Goal: Task Accomplishment & Management: Use online tool/utility

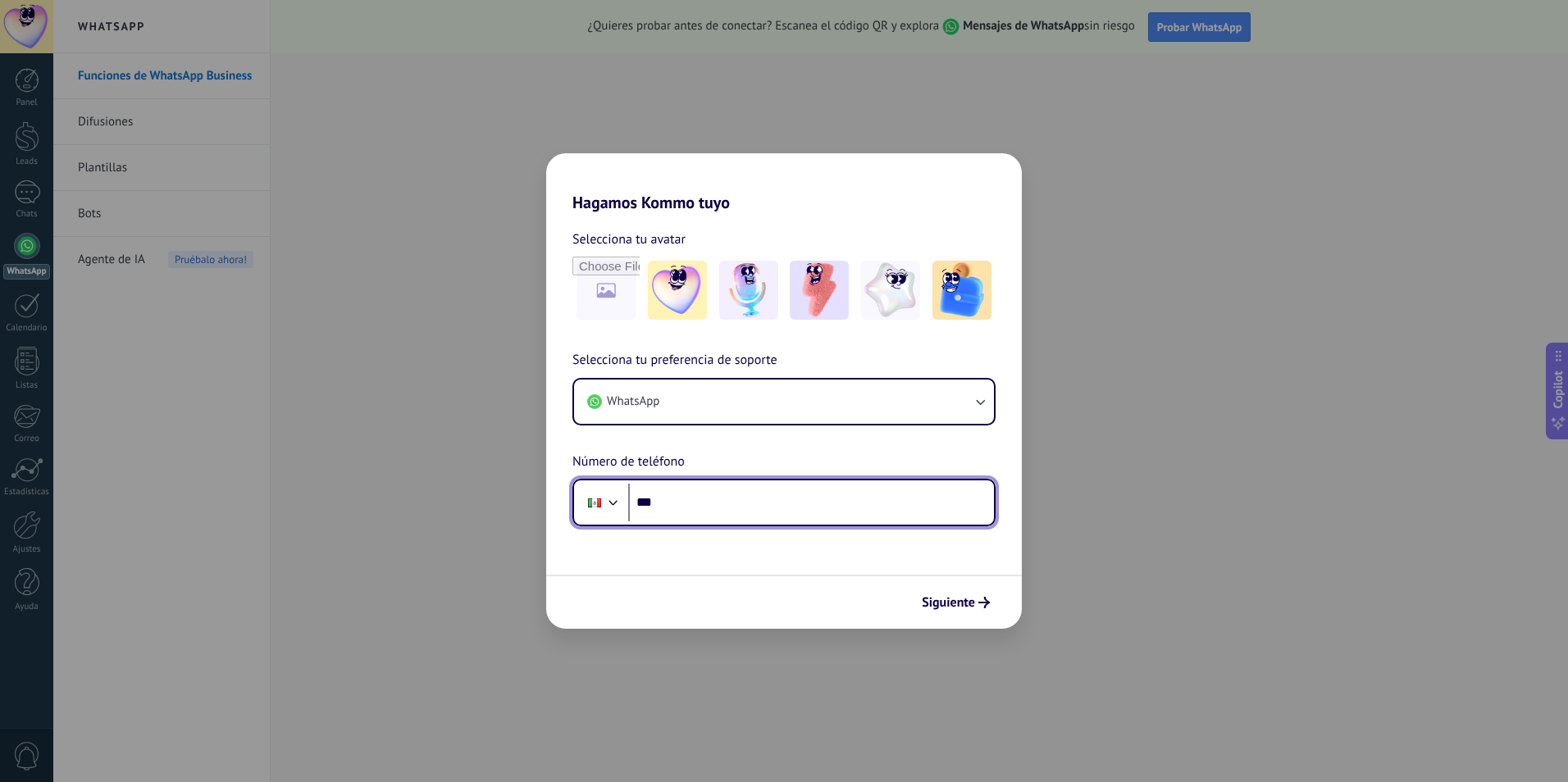
click at [801, 515] on input "***" at bounding box center [811, 502] width 366 height 37
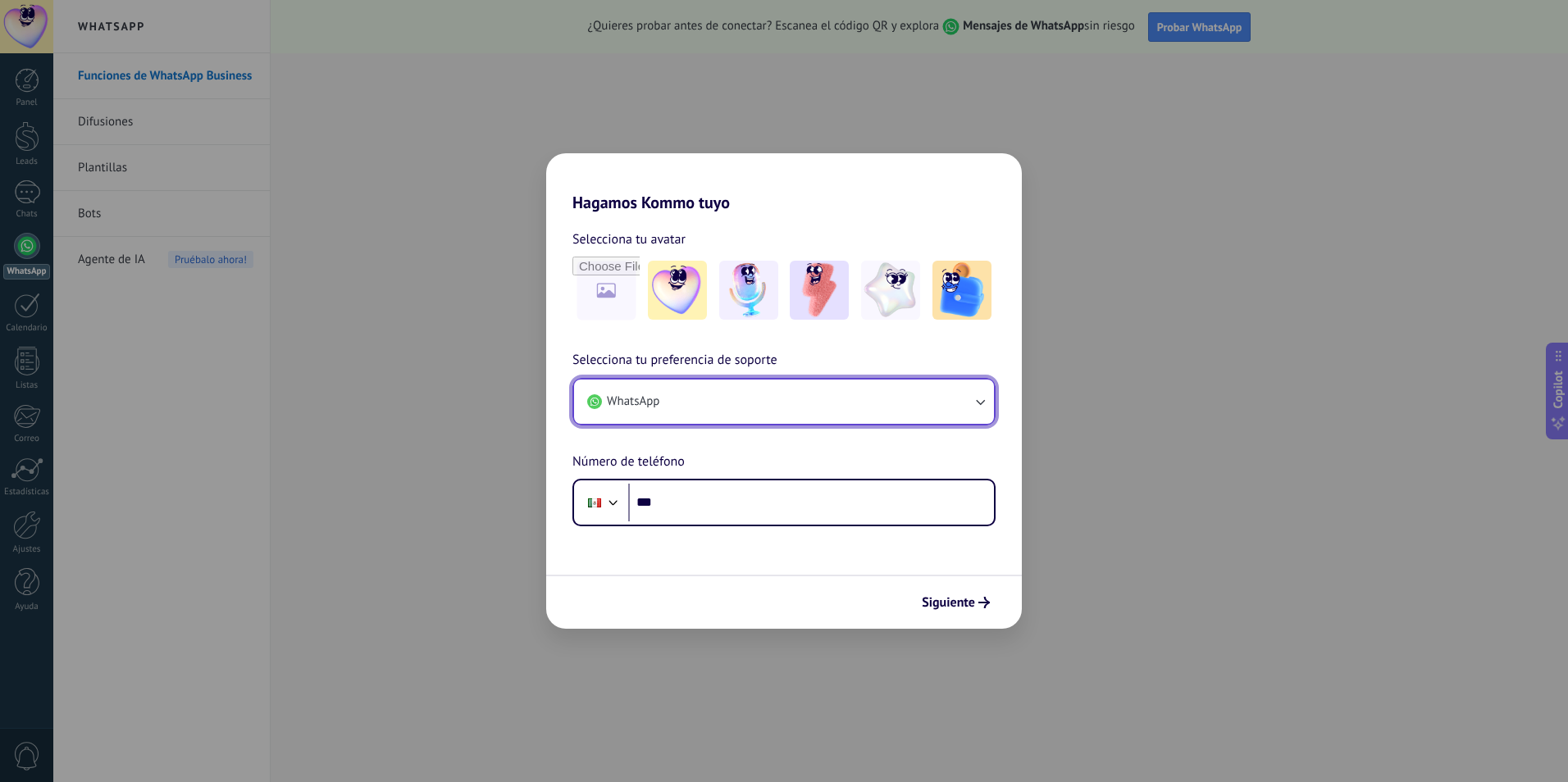
click at [814, 411] on button "WhatsApp" at bounding box center [784, 401] width 420 height 44
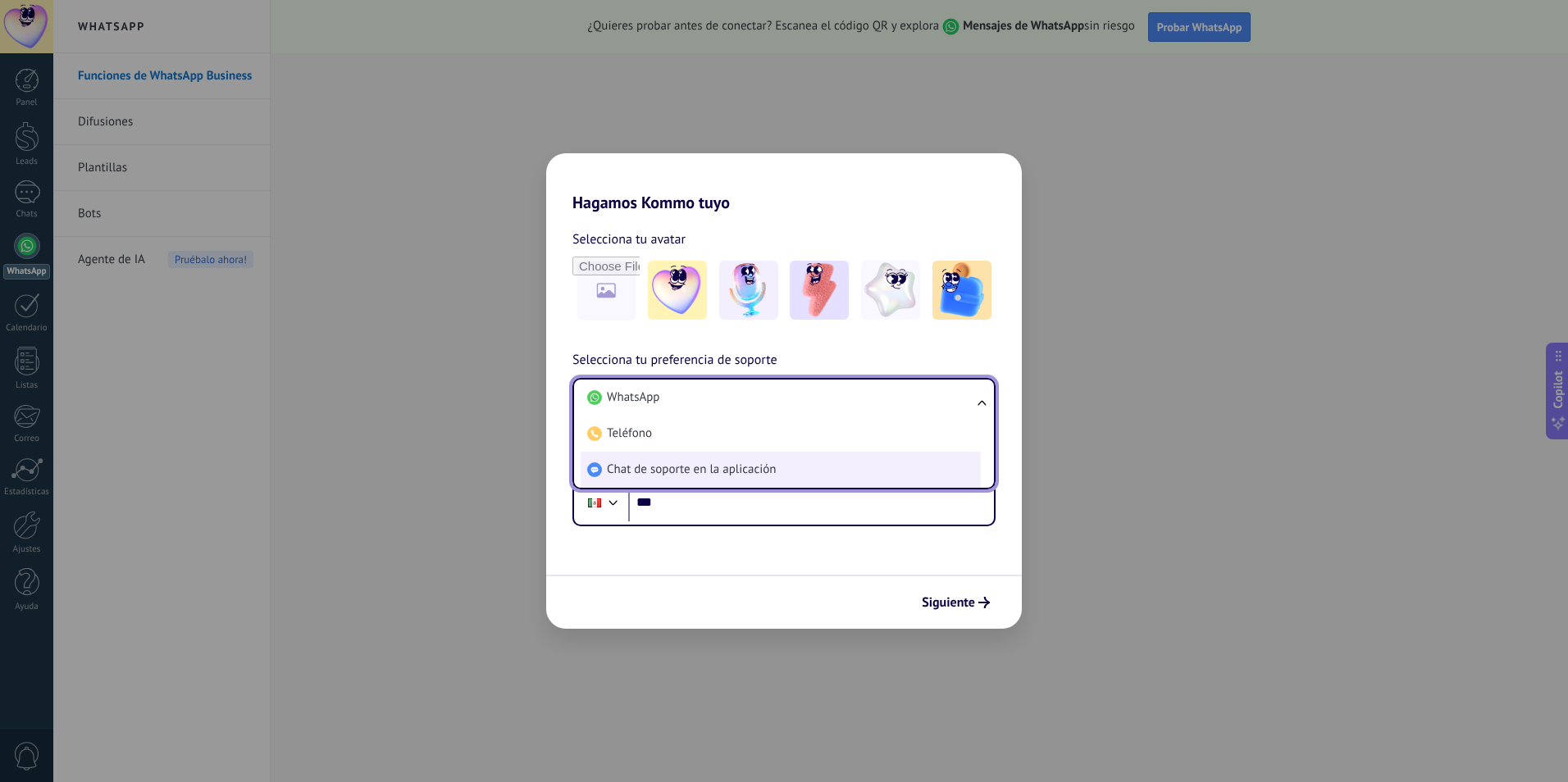
click at [786, 470] on li "Chat de soporte en la aplicación" at bounding box center [781, 469] width 401 height 36
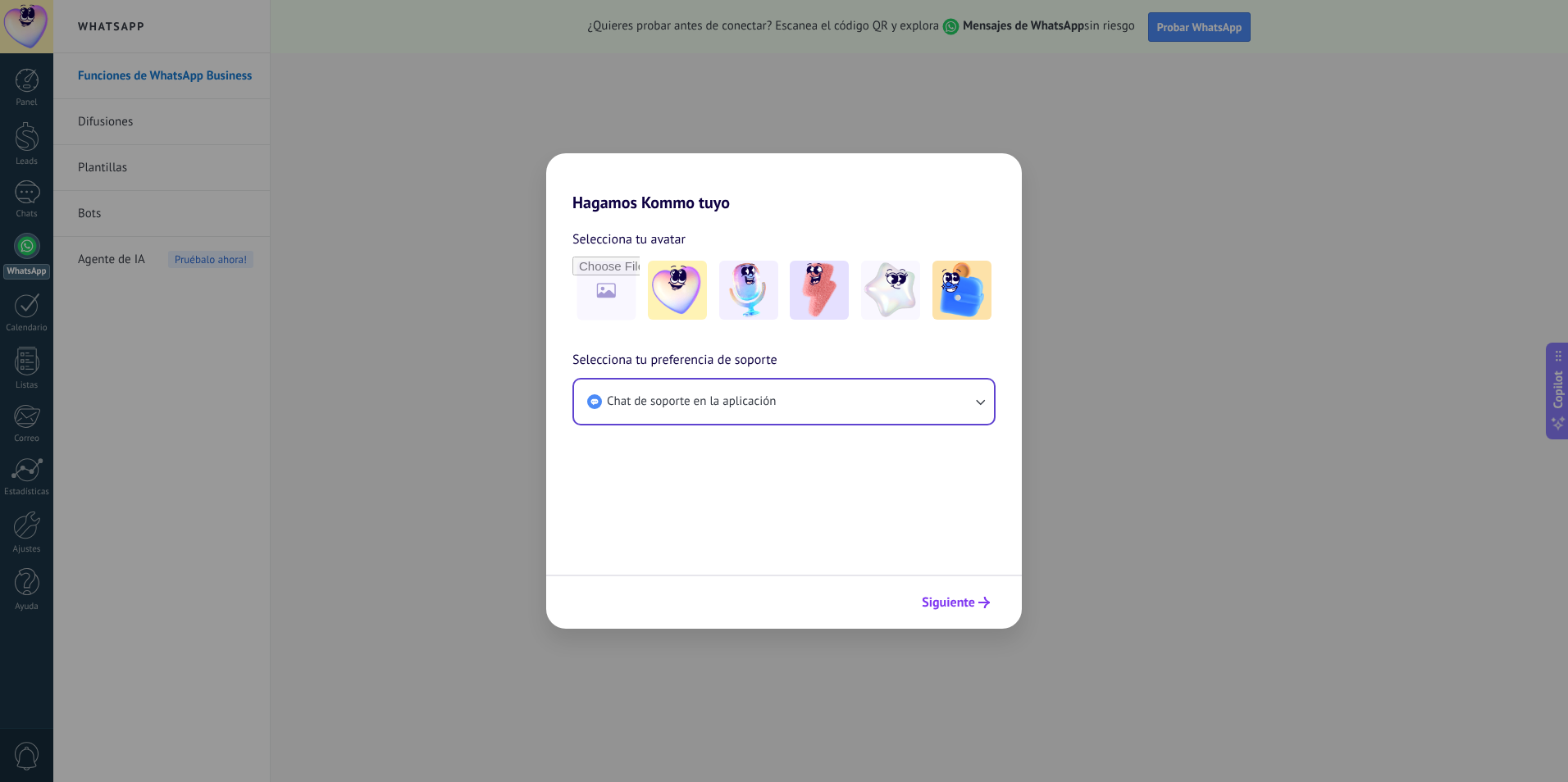
click at [962, 598] on span "Siguiente" at bounding box center [948, 603] width 54 height 12
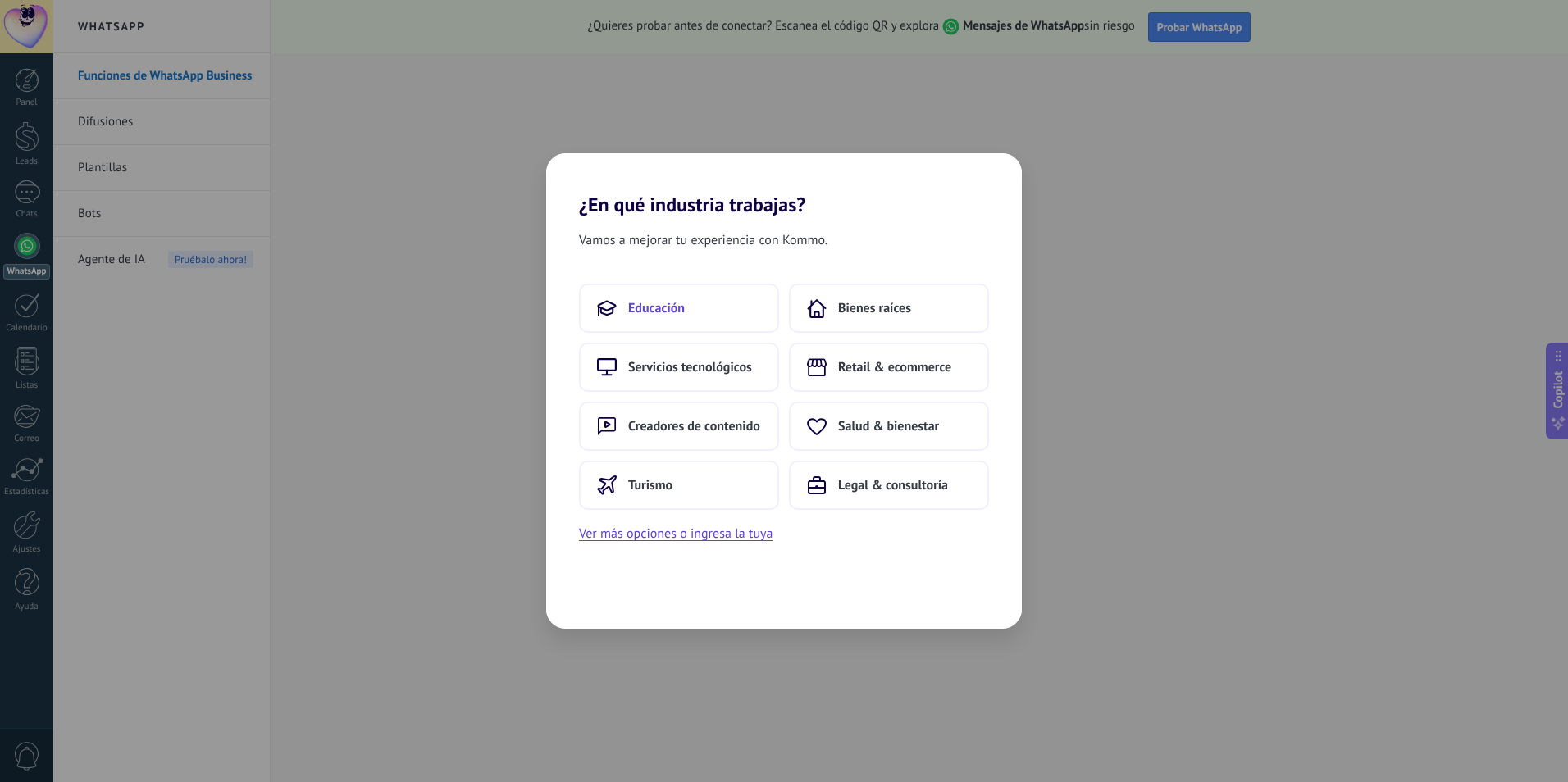
click at [712, 317] on button "Educación" at bounding box center [679, 309] width 200 height 49
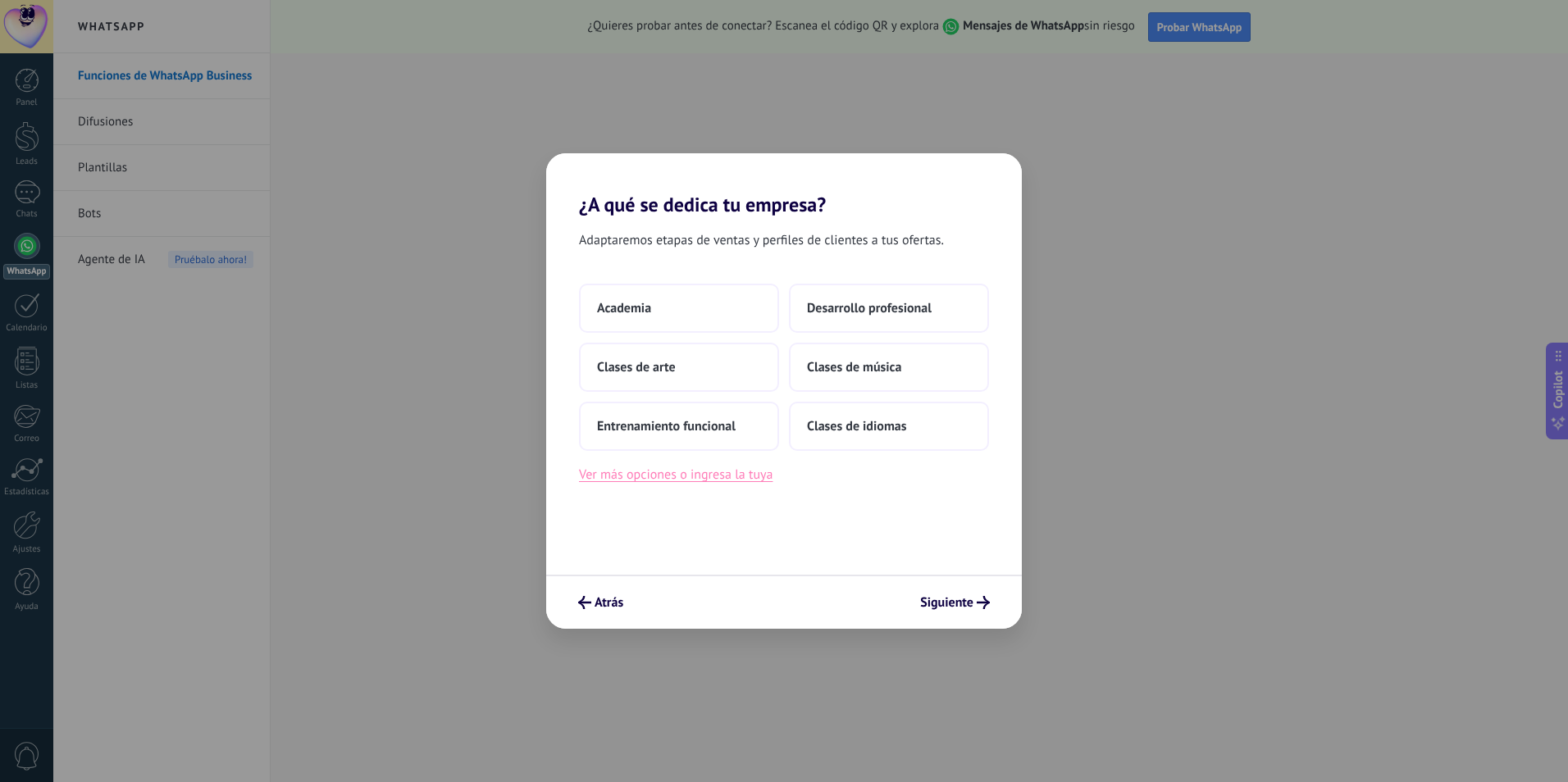
click at [740, 472] on button "Ver más opciones o ingresa la tuya" at bounding box center [676, 474] width 194 height 21
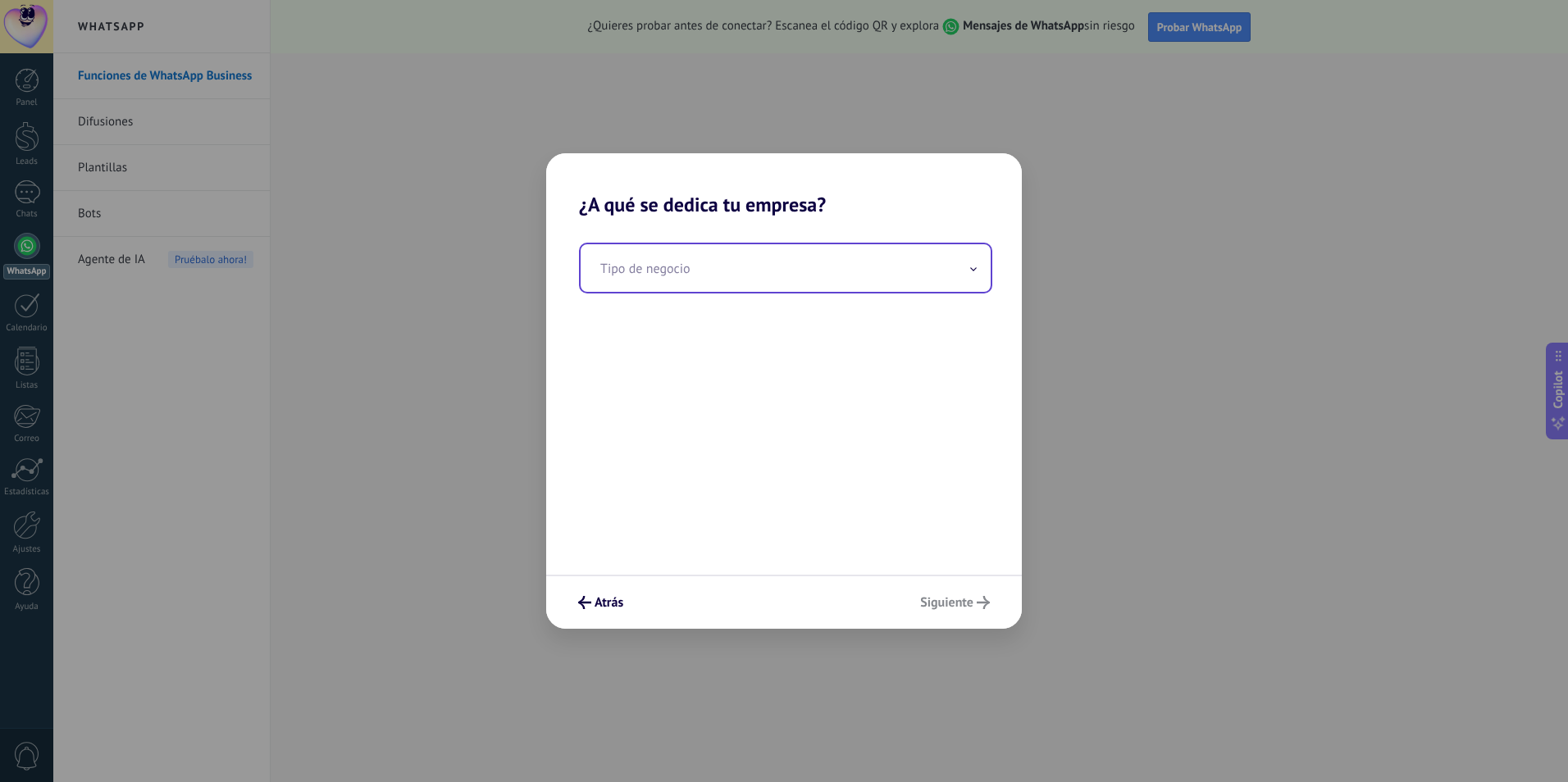
click at [685, 280] on input "text" at bounding box center [786, 268] width 410 height 48
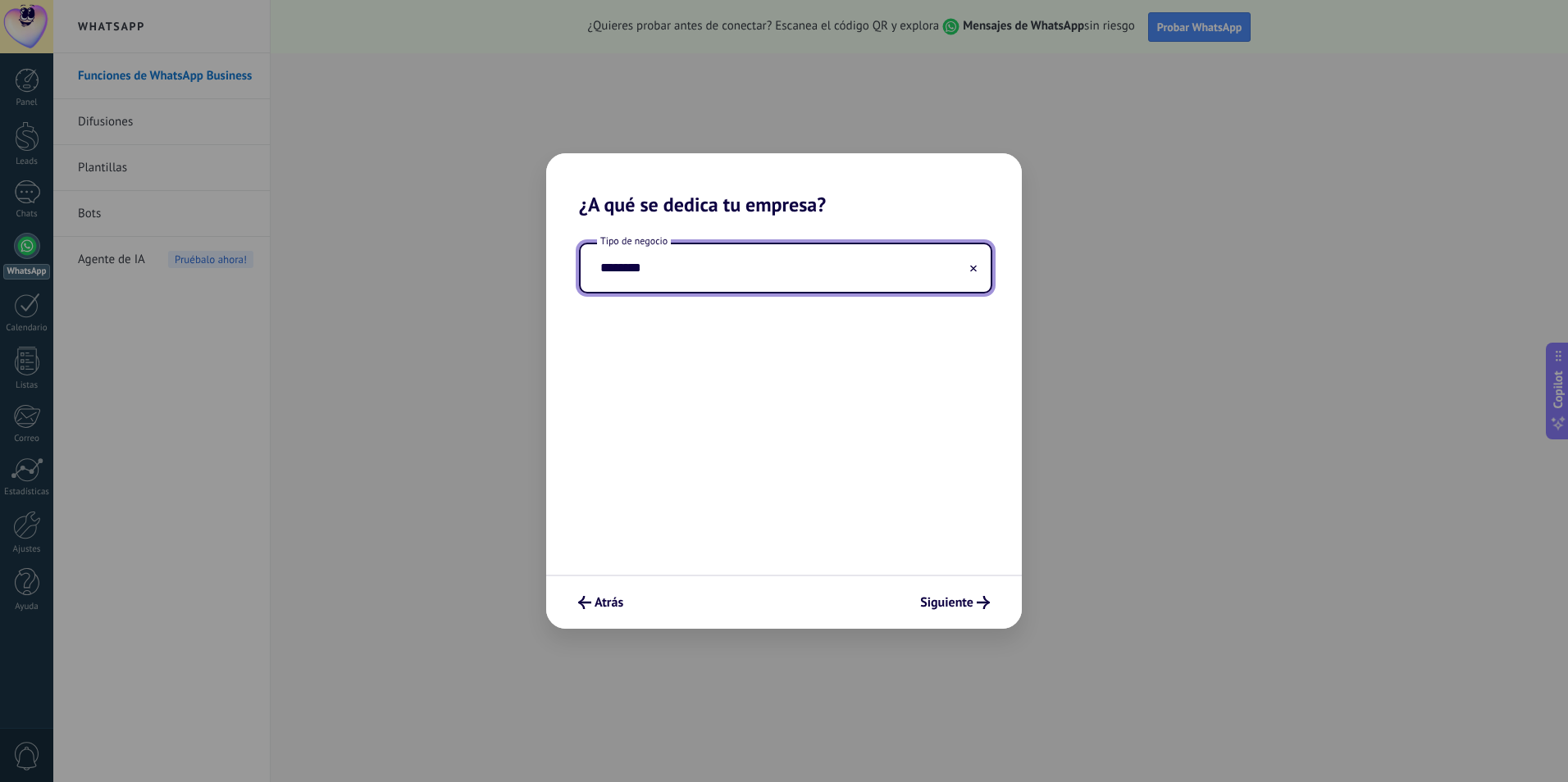
type input "*******"
click at [975, 269] on use at bounding box center [974, 269] width 7 height 7
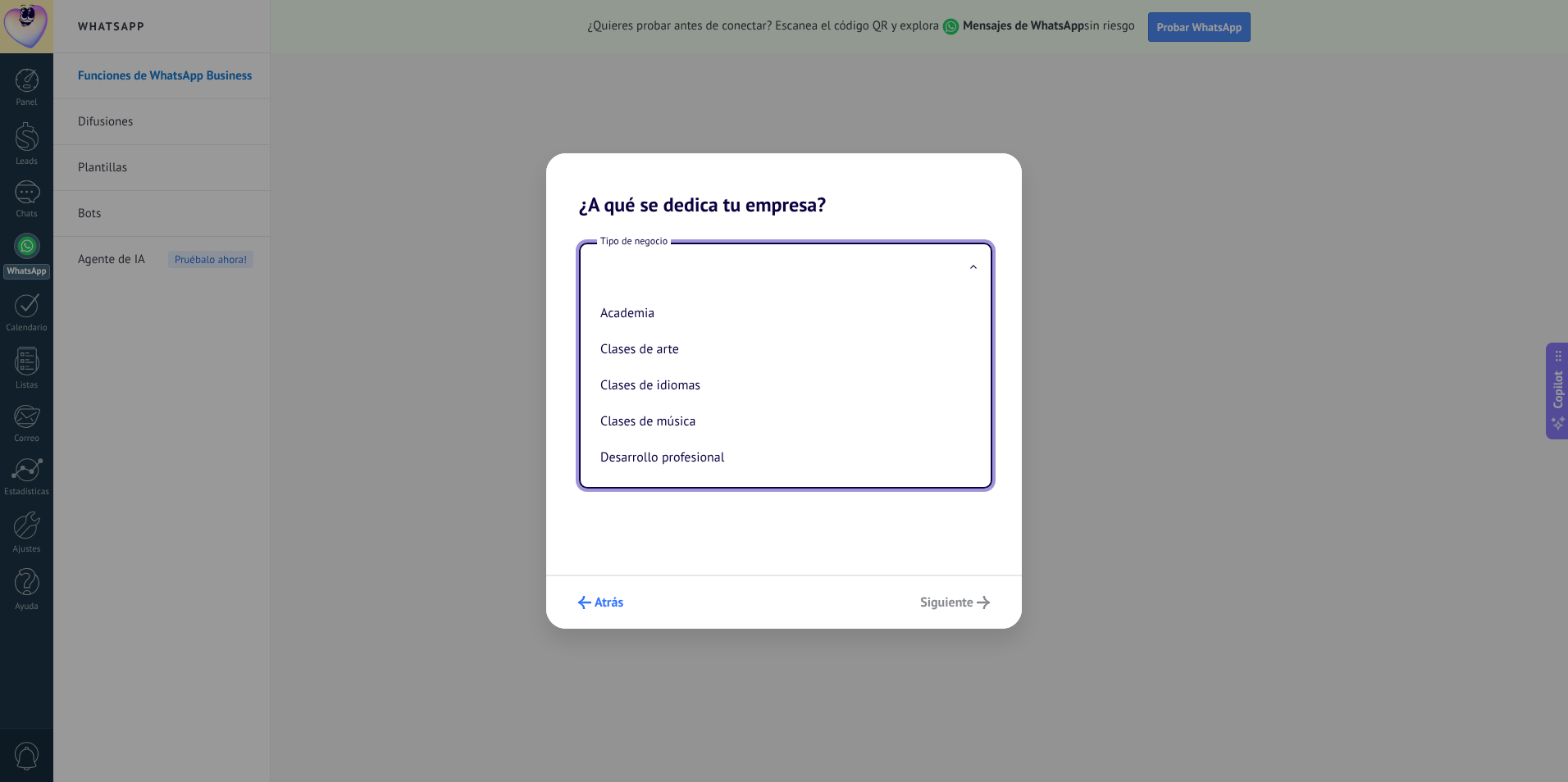
click at [616, 594] on button "Atrás" at bounding box center [600, 602] width 60 height 28
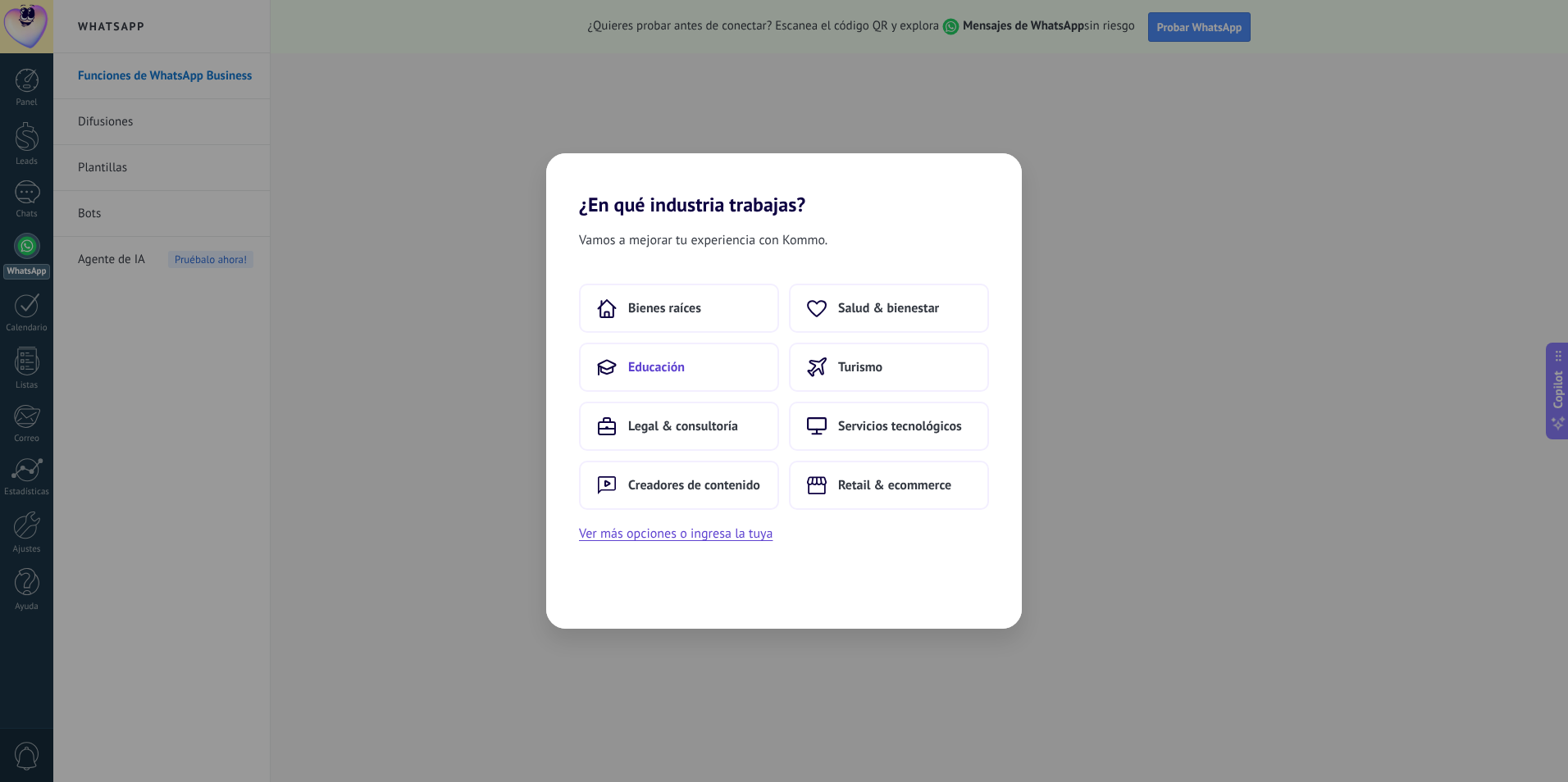
click at [668, 371] on span "Educación" at bounding box center [656, 366] width 57 height 16
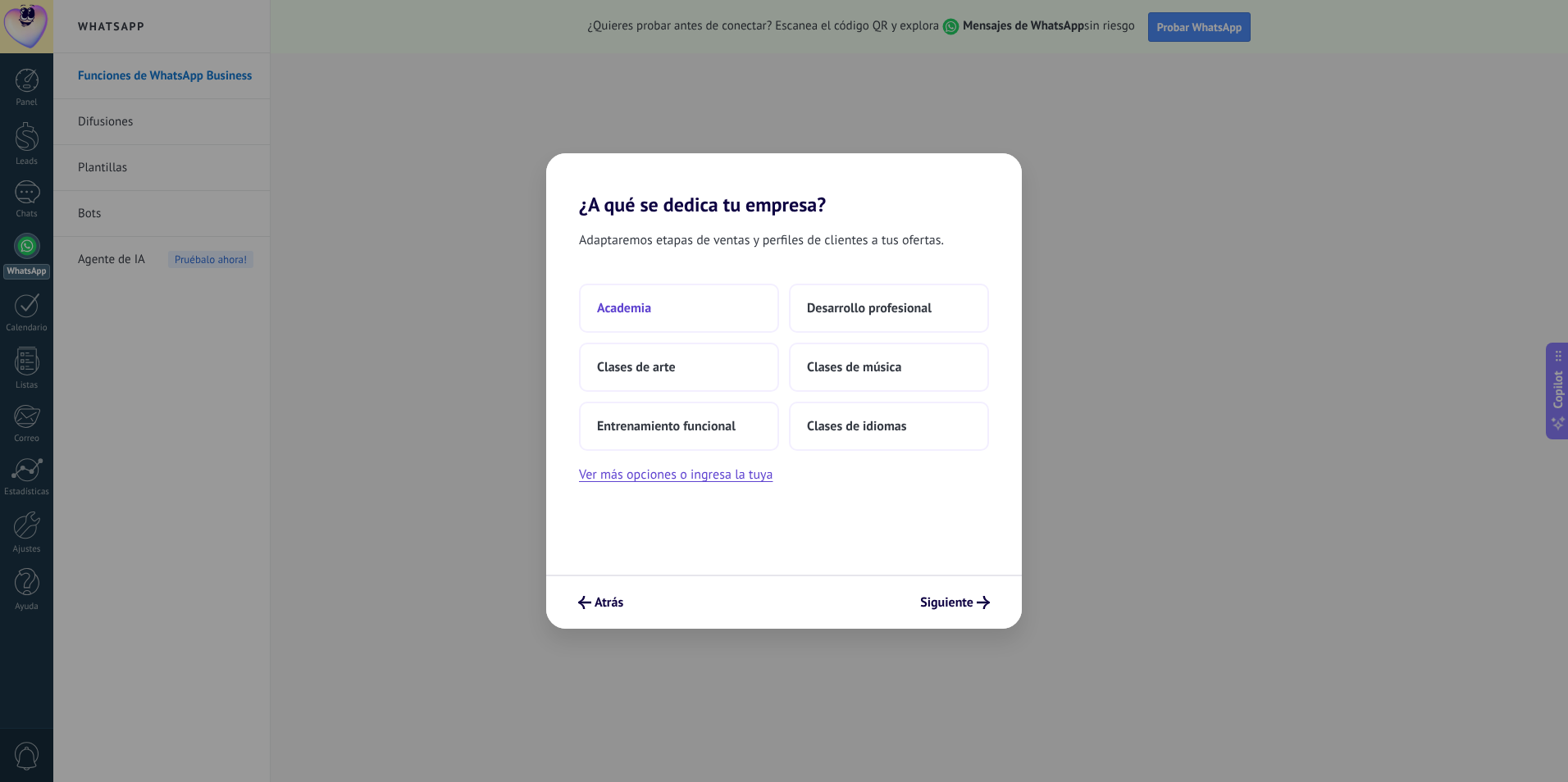
click at [668, 295] on button "Academia" at bounding box center [679, 309] width 200 height 49
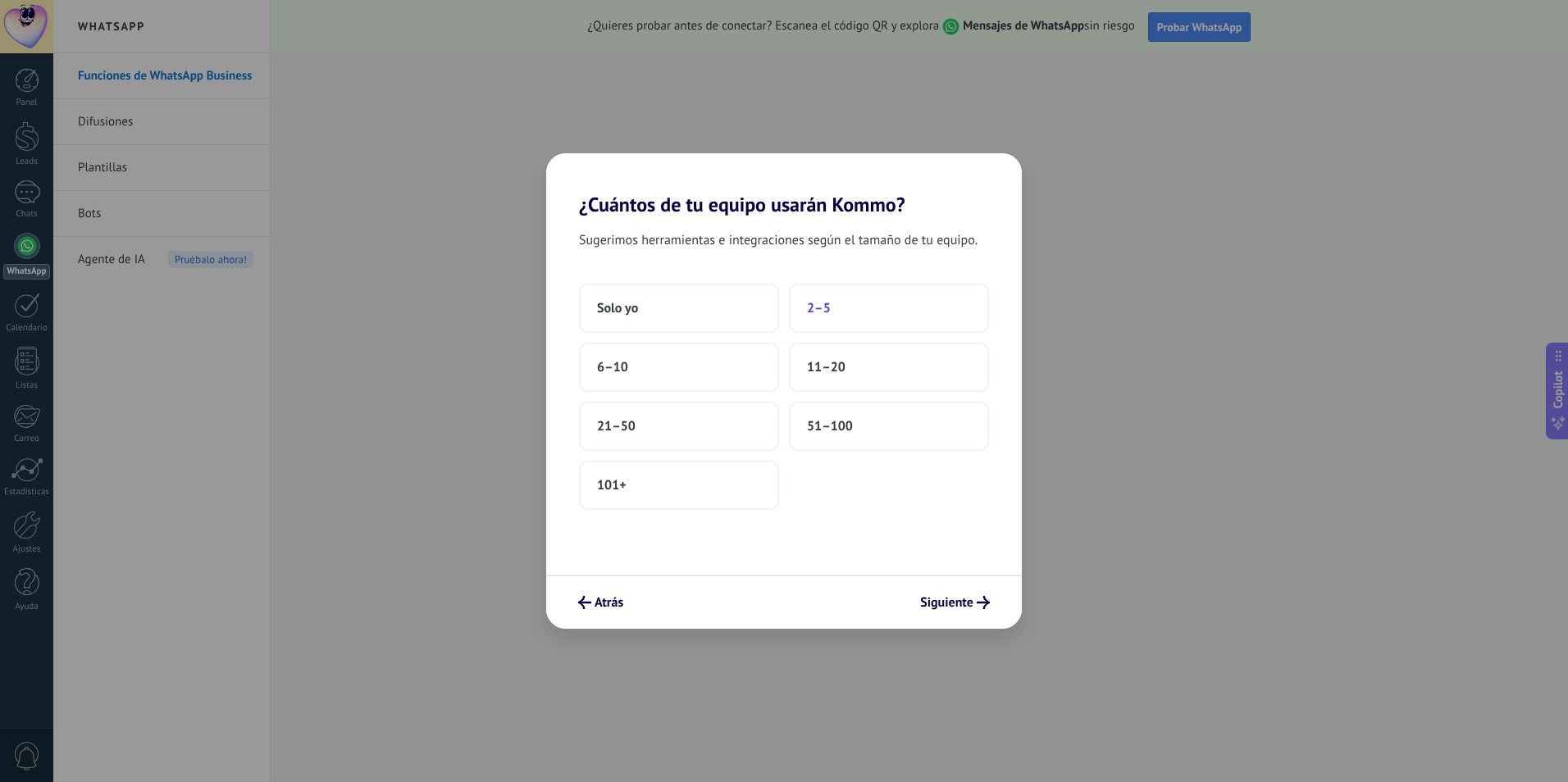
click at [904, 304] on button "2–5" at bounding box center [889, 309] width 200 height 49
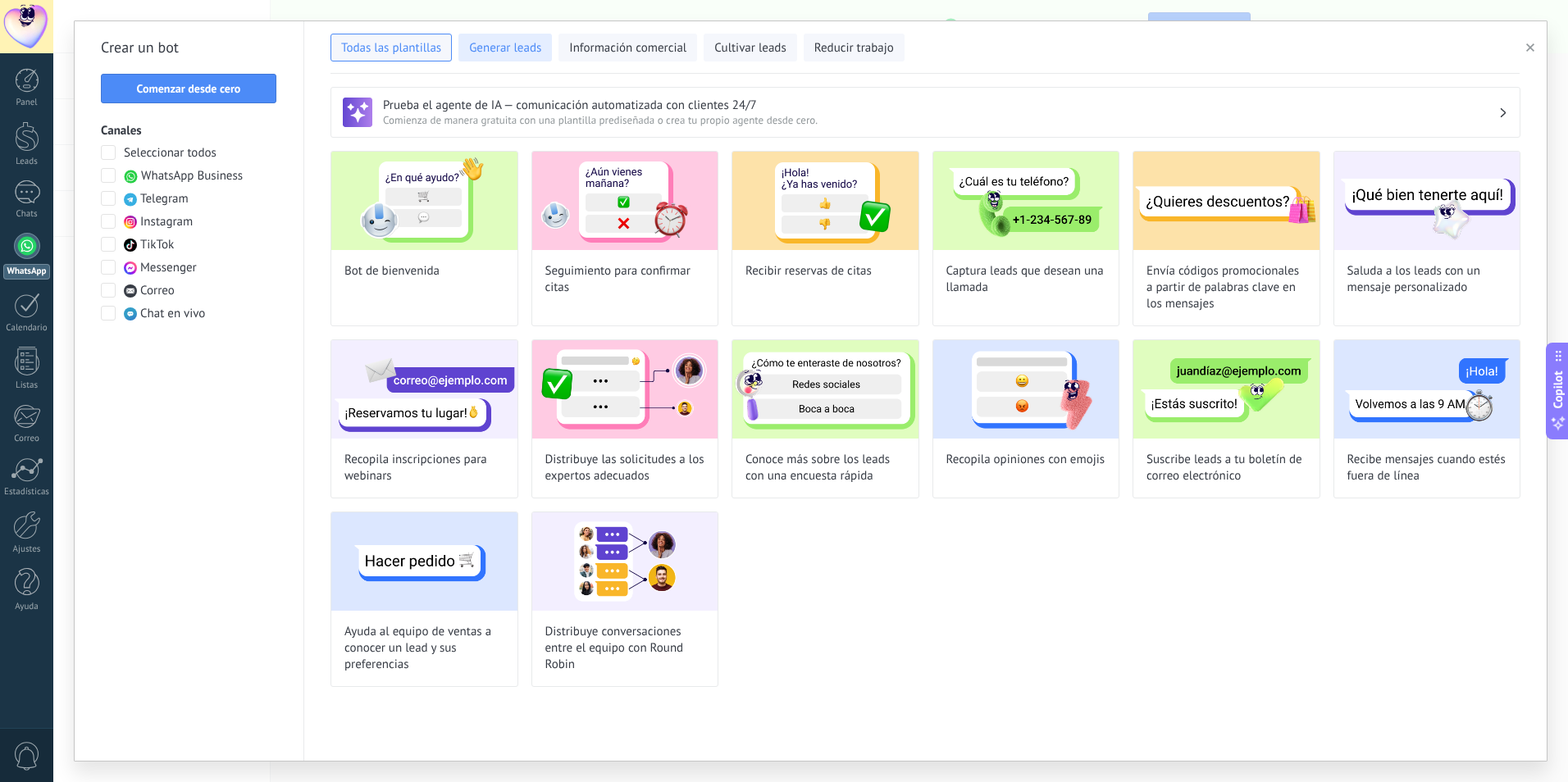
click at [486, 56] on span "Generar leads" at bounding box center [505, 48] width 72 height 16
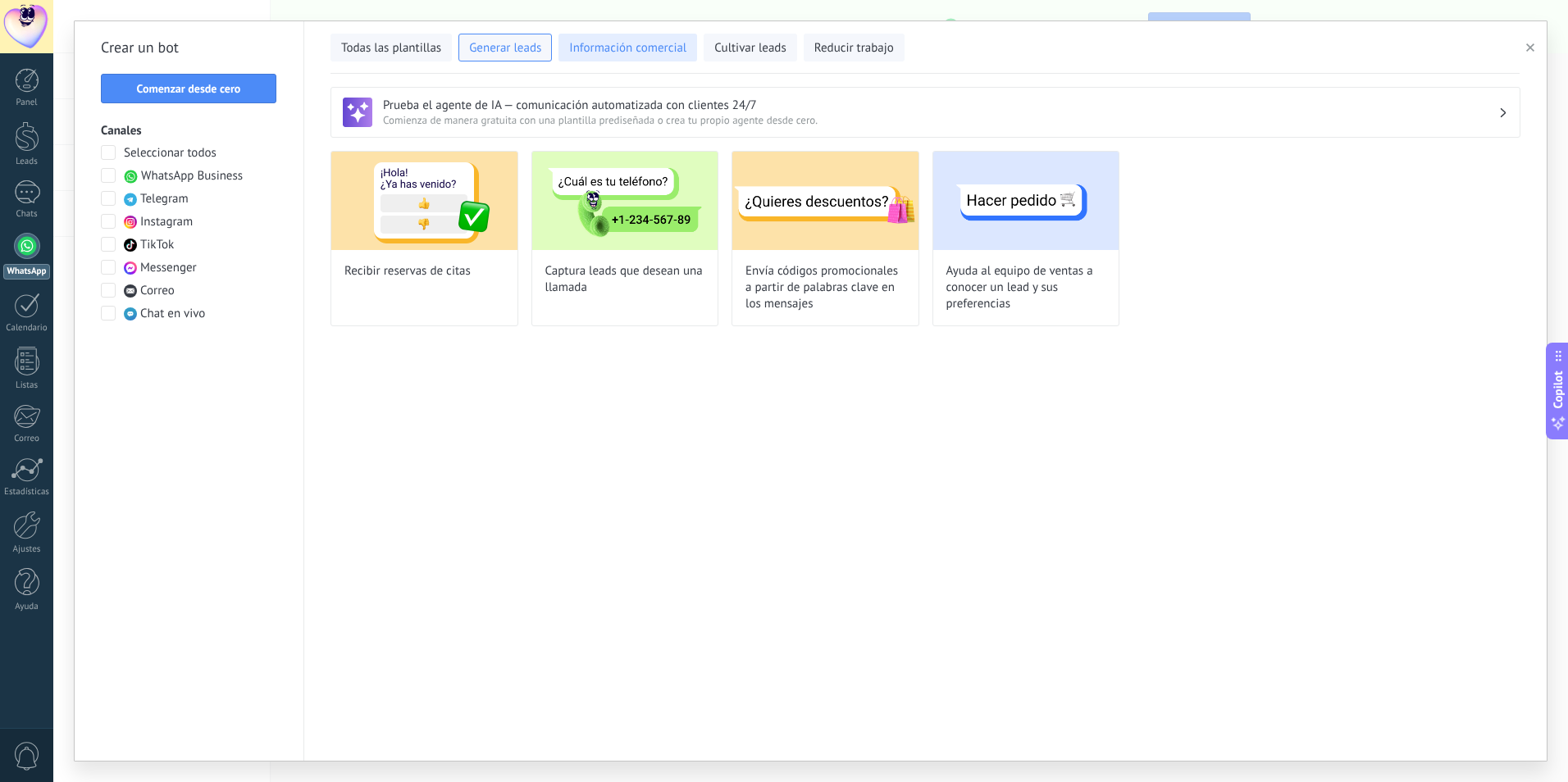
click at [641, 43] on span "Información comercial" at bounding box center [628, 48] width 117 height 16
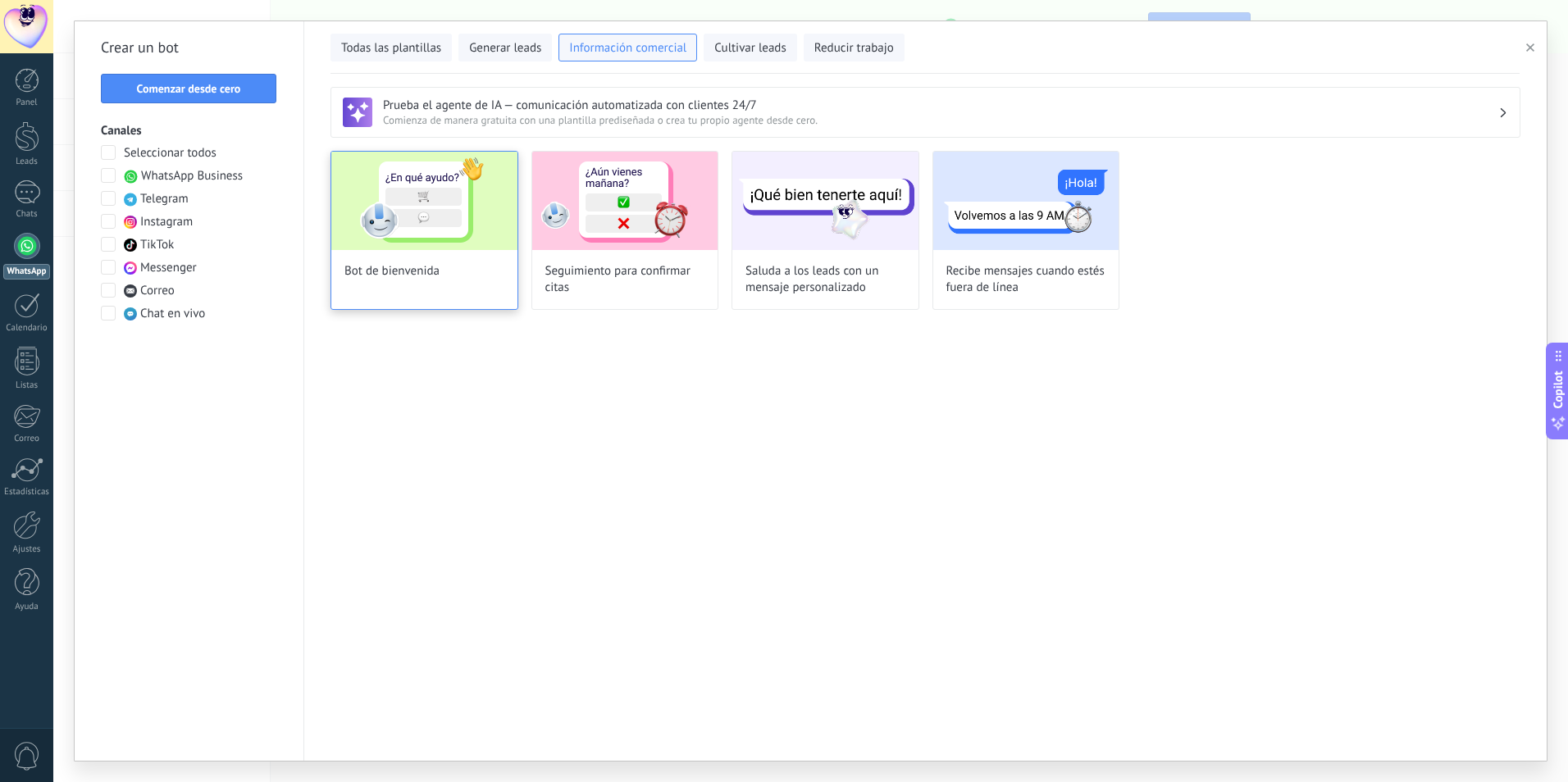
click at [435, 244] on img at bounding box center [424, 201] width 186 height 99
type input "**********"
